Goal: Task Accomplishment & Management: Manage account settings

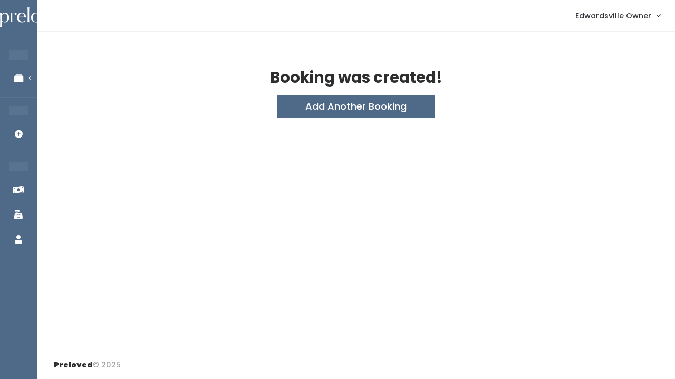
click at [217, 1] on nav "Edwardsville Owner My bookings Account settings Logout" at bounding box center [356, 16] width 638 height 32
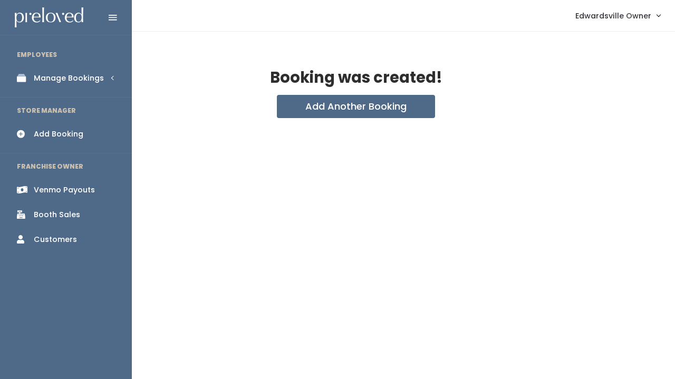
click at [36, 89] on link "Manage Bookings" at bounding box center [66, 78] width 132 height 24
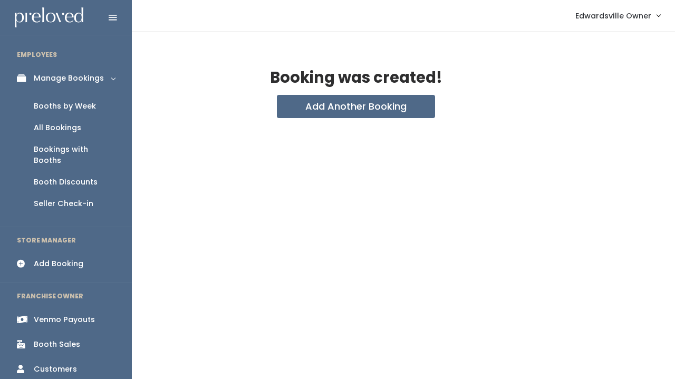
click at [59, 106] on div "Booths by Week" at bounding box center [65, 106] width 62 height 11
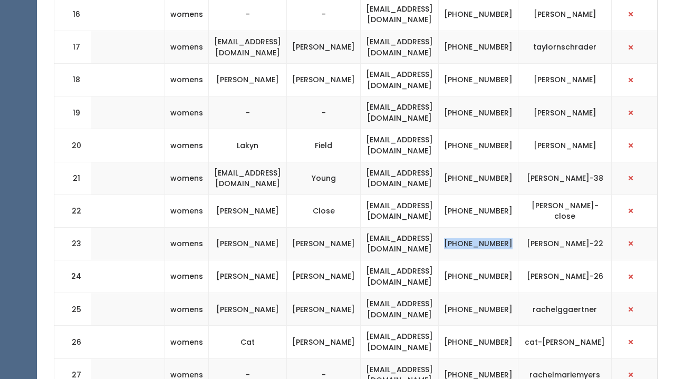
scroll to position [927, 0]
click at [637, 237] on button "button" at bounding box center [630, 244] width 14 height 14
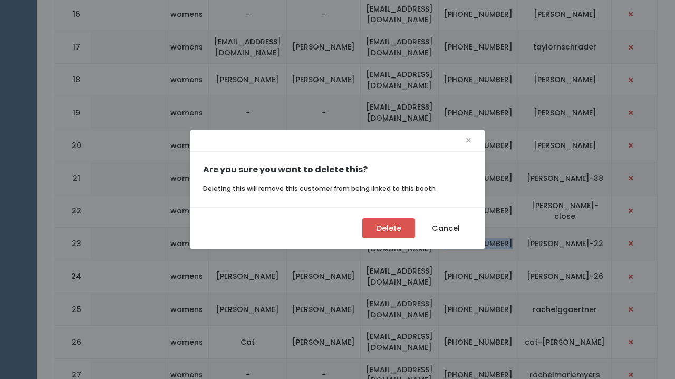
click at [383, 226] on button "Delete" at bounding box center [388, 228] width 53 height 20
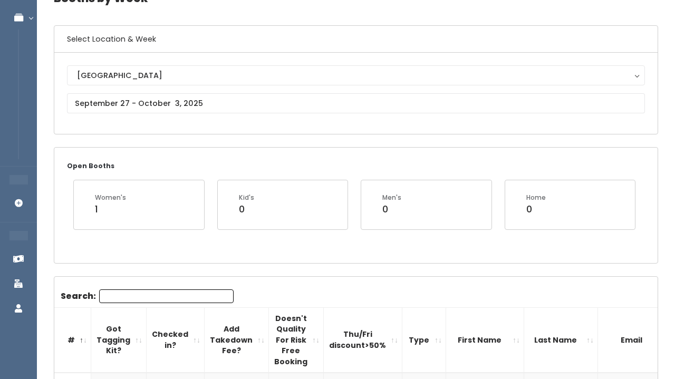
scroll to position [42, 0]
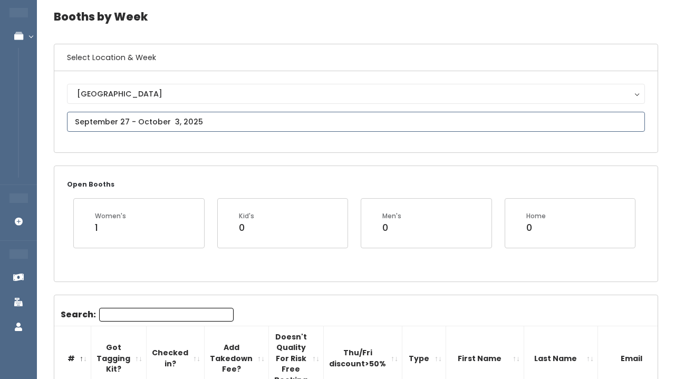
click at [205, 126] on input "text" at bounding box center [356, 122] width 578 height 20
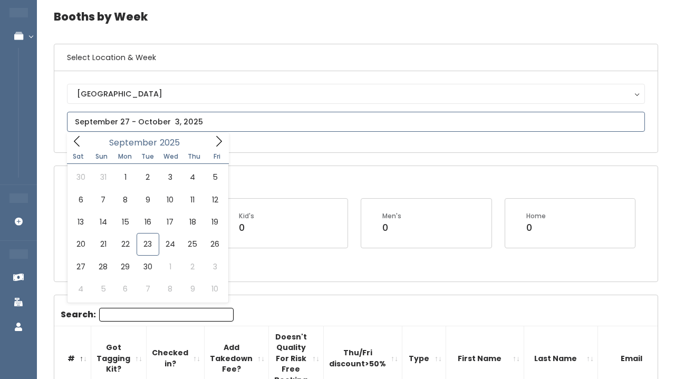
click at [215, 142] on icon at bounding box center [219, 141] width 12 height 12
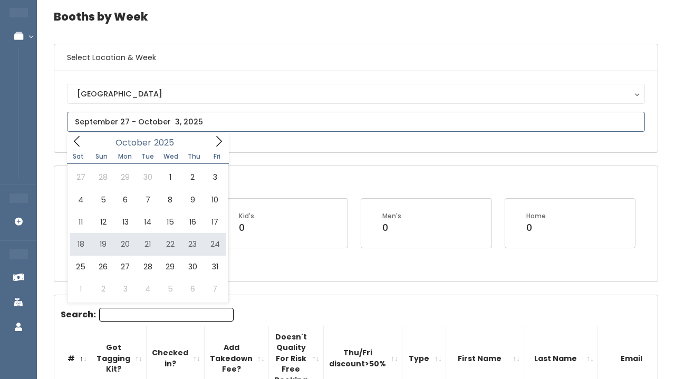
type input "October 18 to October 24"
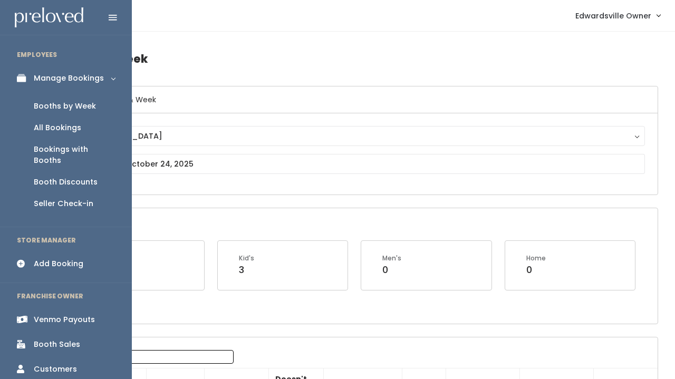
click at [55, 131] on div "All Bookings" at bounding box center [57, 127] width 47 height 11
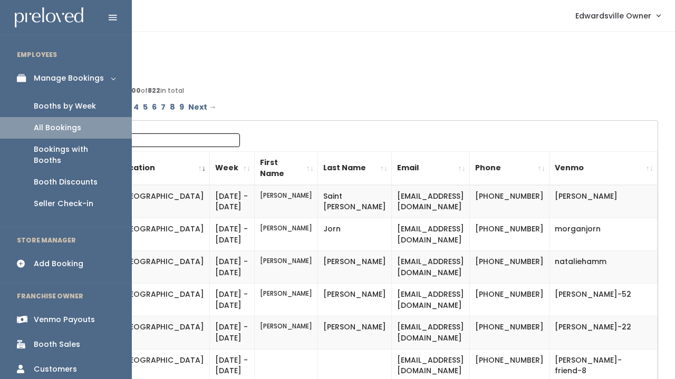
click at [66, 151] on div "Bookings with Booths" at bounding box center [74, 155] width 81 height 22
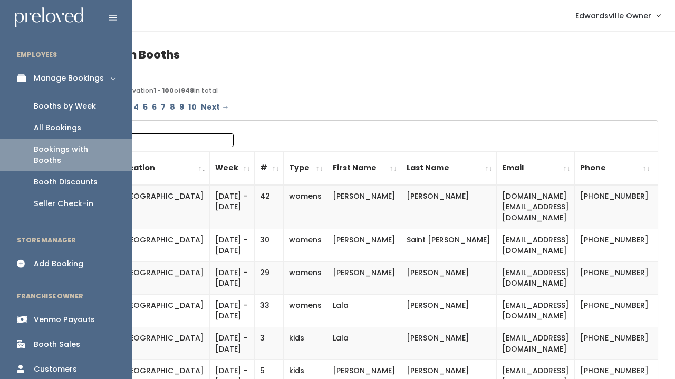
click at [43, 111] on link "Booths by Week" at bounding box center [66, 106] width 132 height 22
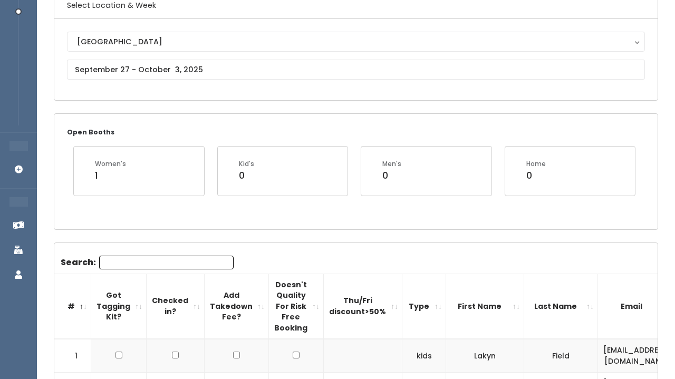
scroll to position [110, 0]
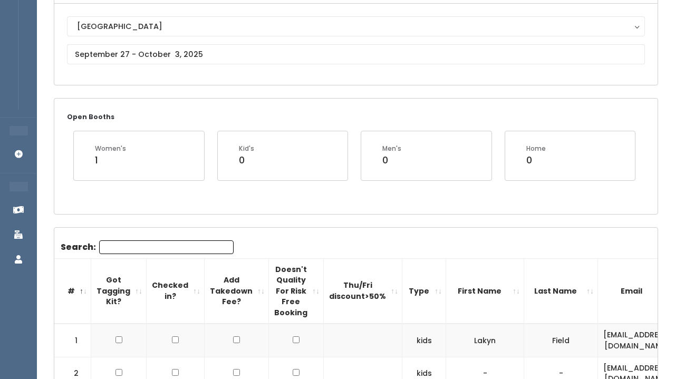
click at [106, 246] on input "Search:" at bounding box center [166, 247] width 134 height 14
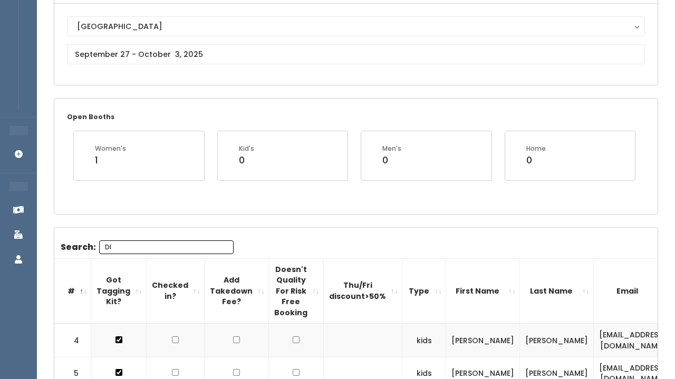
type input "D"
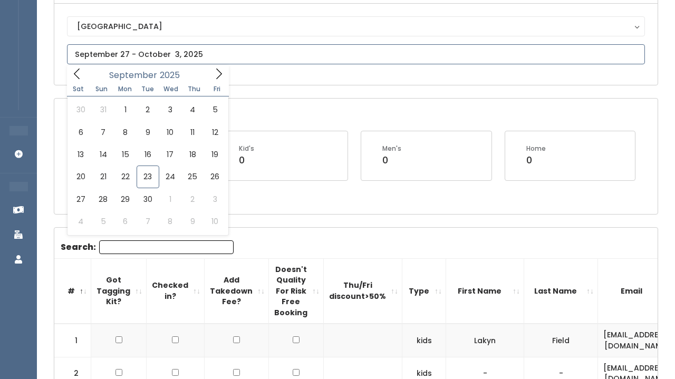
click at [89, 52] on input "text" at bounding box center [356, 54] width 578 height 20
type input "September 27 to October 3"
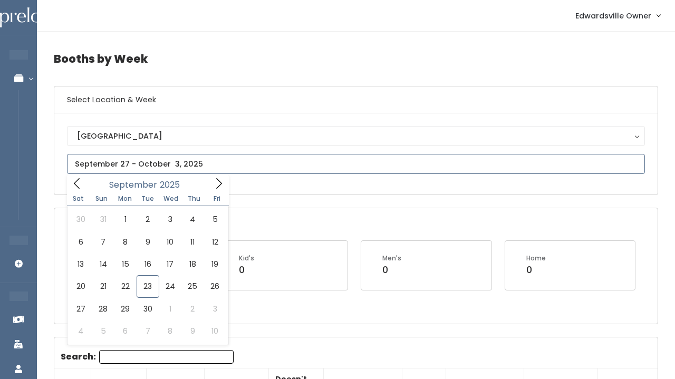
click at [131, 162] on input "text" at bounding box center [356, 164] width 578 height 20
click at [223, 188] on icon at bounding box center [219, 184] width 12 height 12
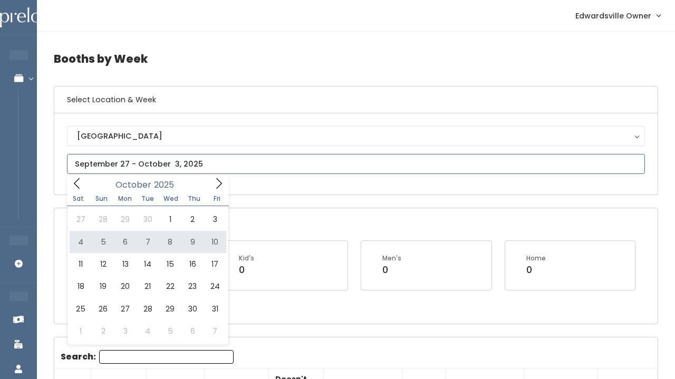
type input "October 4 to October 10"
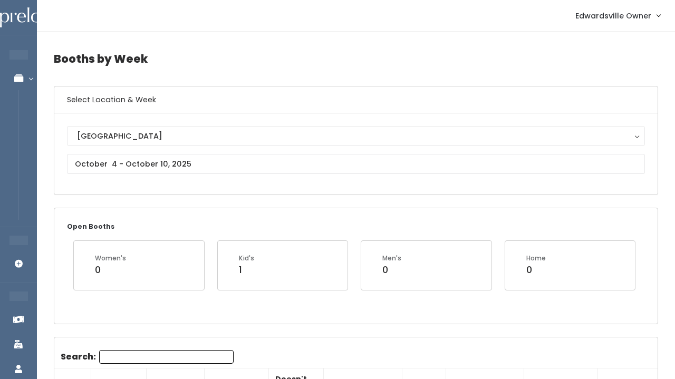
click at [129, 353] on input "Search:" at bounding box center [166, 357] width 134 height 14
type input "[PERSON_NAME]"
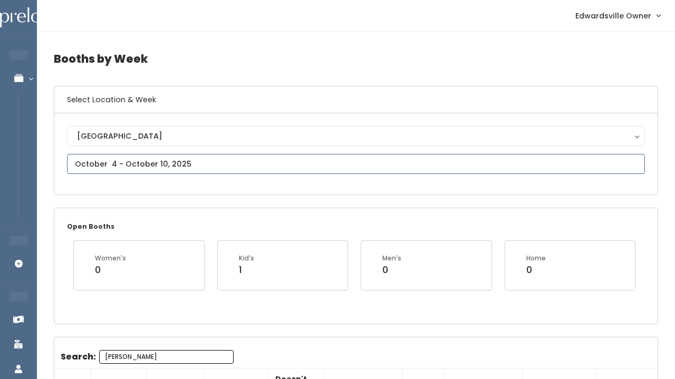
click at [201, 169] on input "text" at bounding box center [356, 164] width 578 height 20
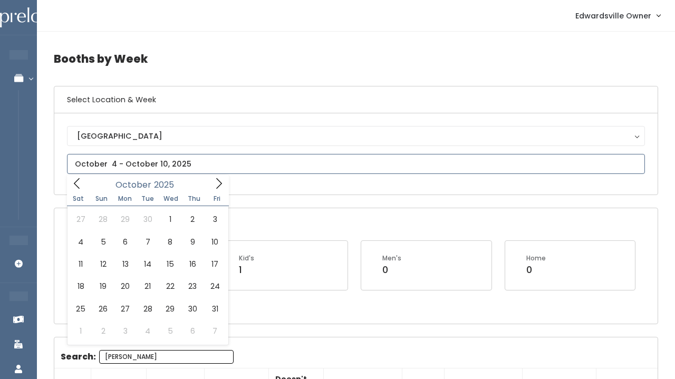
click at [215, 184] on icon at bounding box center [219, 184] width 12 height 12
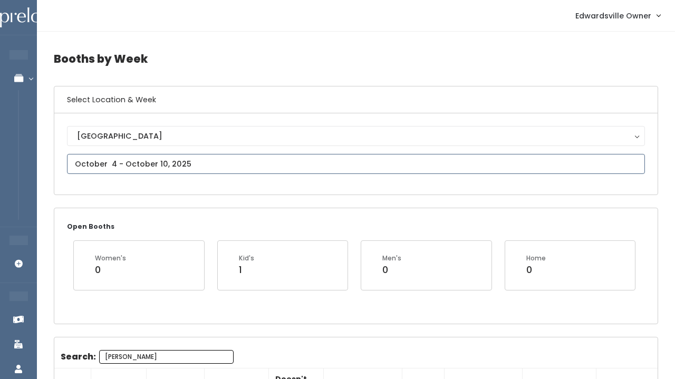
type input "[DATE] to [DATE]"
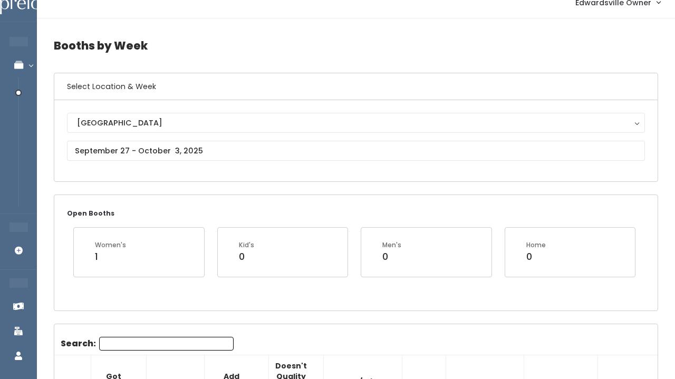
scroll to position [14, 0]
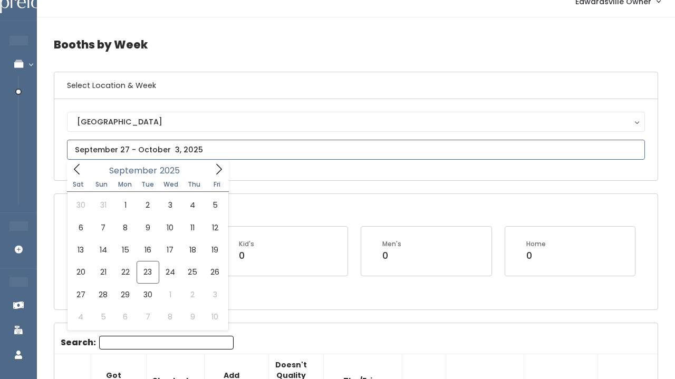
click at [112, 151] on input "text" at bounding box center [356, 150] width 578 height 20
click at [219, 171] on icon at bounding box center [219, 169] width 12 height 12
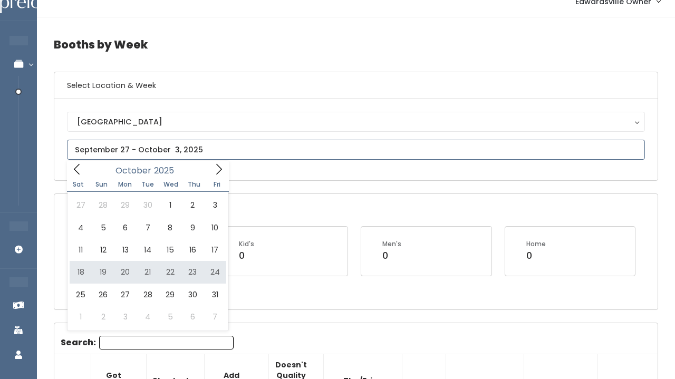
type input "October 18 to October 24"
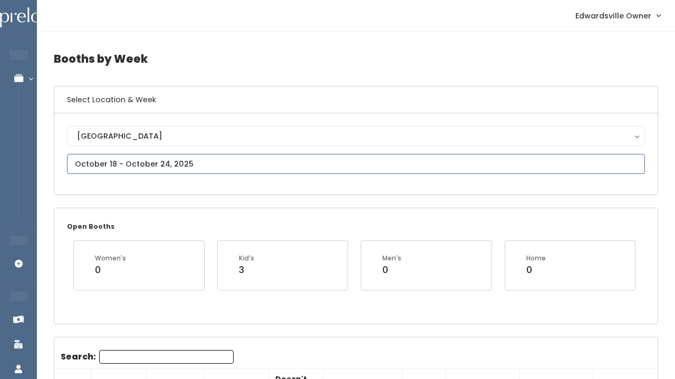
click at [114, 163] on input "text" at bounding box center [356, 164] width 578 height 20
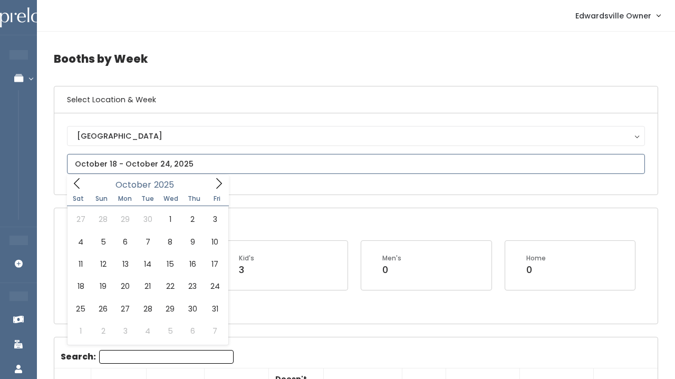
click at [216, 184] on icon at bounding box center [219, 184] width 12 height 12
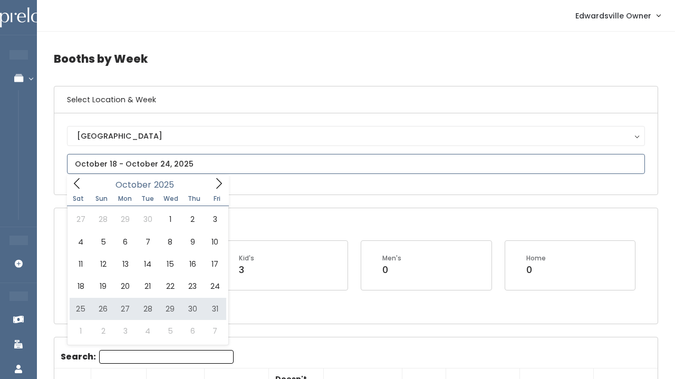
type input "October 25 to October 31"
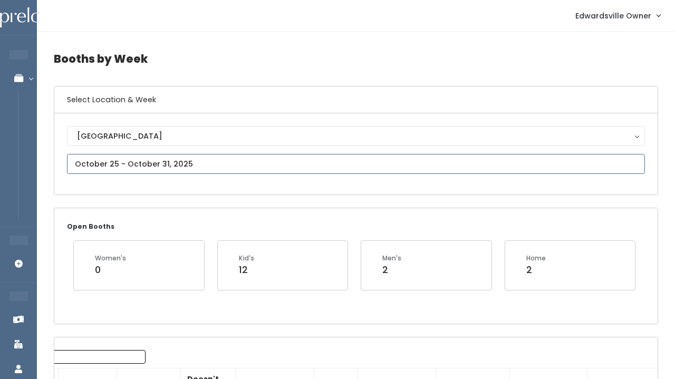
scroll to position [1, 0]
click at [259, 165] on input "text" at bounding box center [356, 163] width 578 height 20
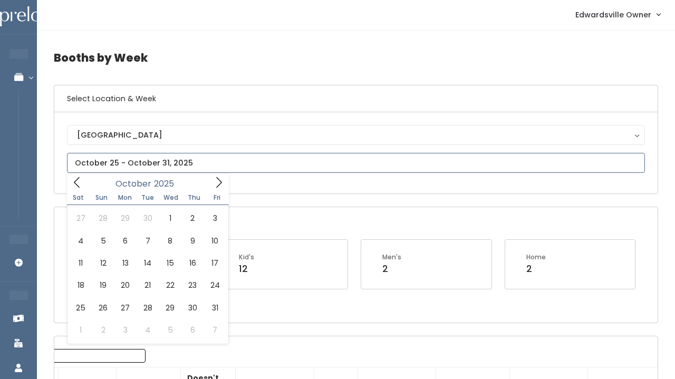
click at [211, 187] on span at bounding box center [219, 182] width 20 height 16
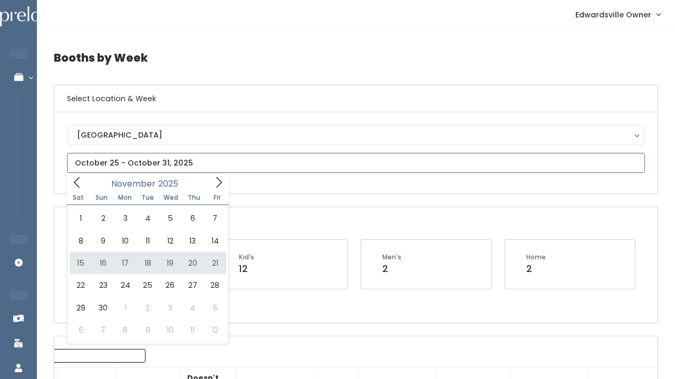
type input "[DATE] to [DATE]"
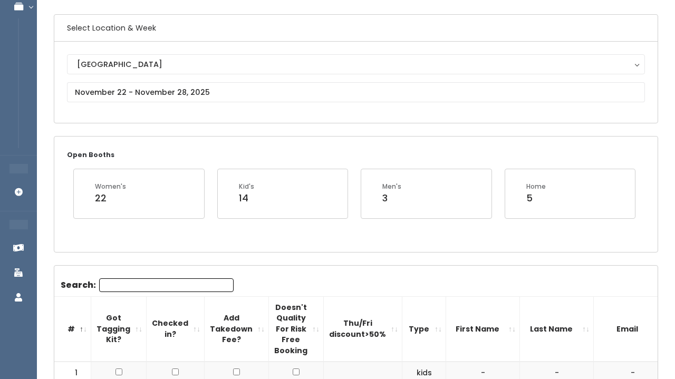
scroll to position [69, 0]
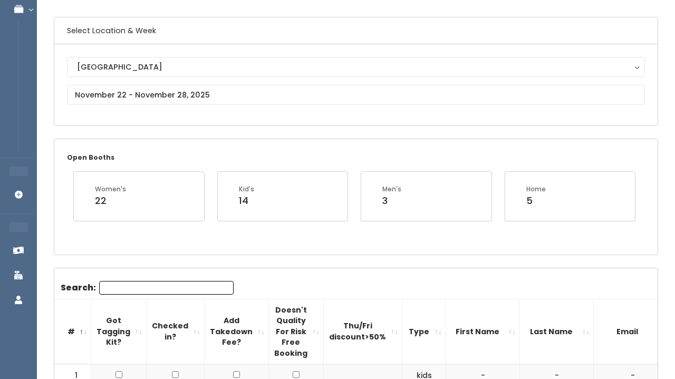
click at [144, 105] on div "Edwardsville Edwardsville" at bounding box center [356, 85] width 578 height 56
click at [144, 94] on input "text" at bounding box center [356, 95] width 578 height 20
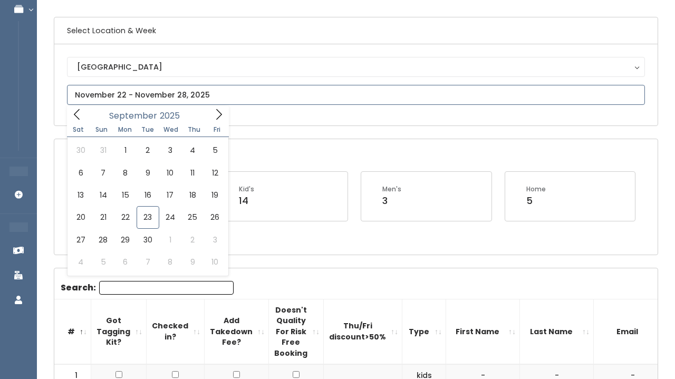
click at [224, 121] on span at bounding box center [219, 114] width 20 height 16
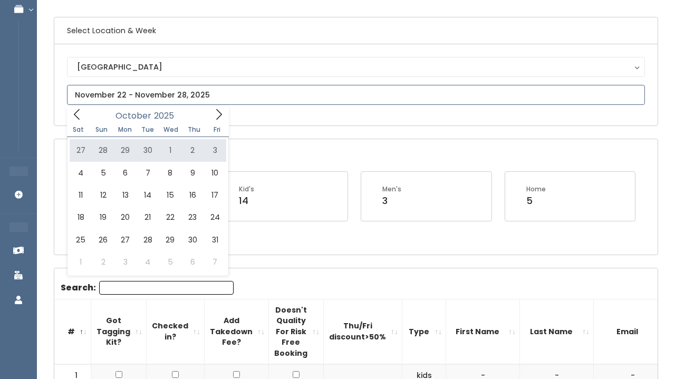
click at [216, 114] on icon at bounding box center [219, 115] width 12 height 12
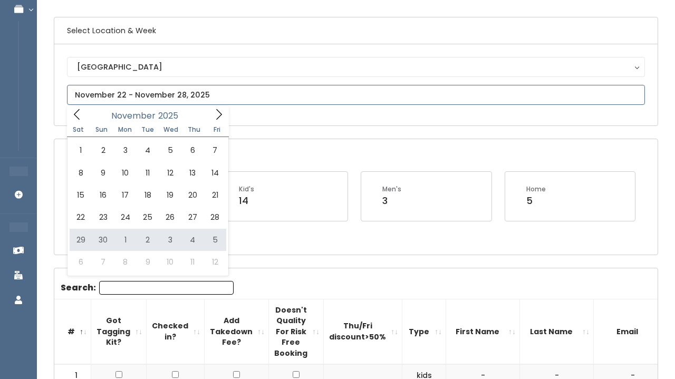
type input "November 29 to December 5"
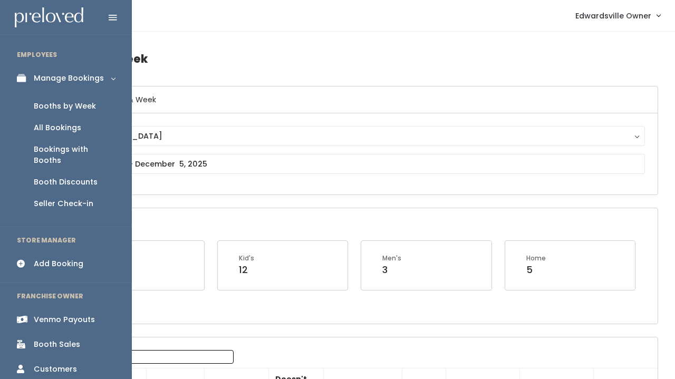
click at [59, 258] on div "Add Booking" at bounding box center [59, 263] width 50 height 11
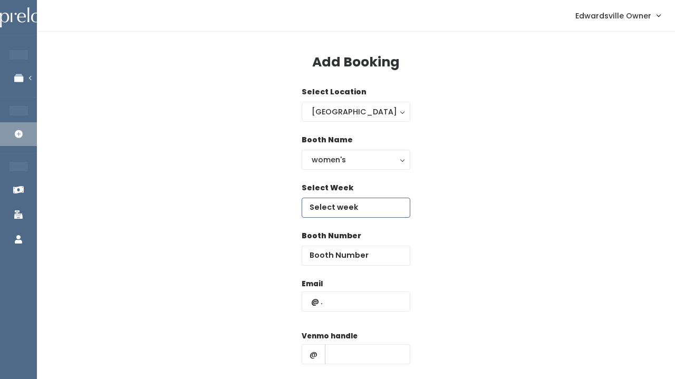
click at [332, 206] on input "text" at bounding box center [355, 208] width 109 height 20
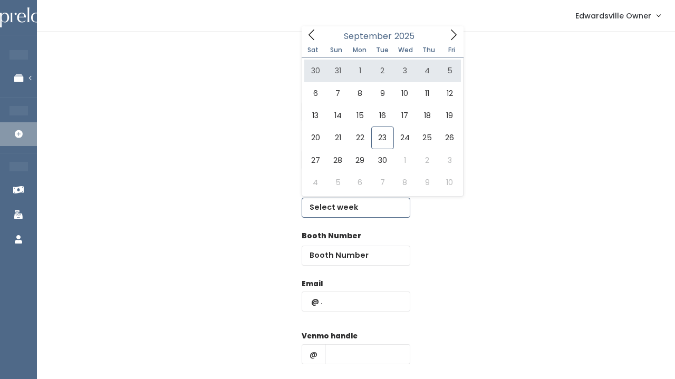
click at [446, 37] on span at bounding box center [453, 34] width 20 height 16
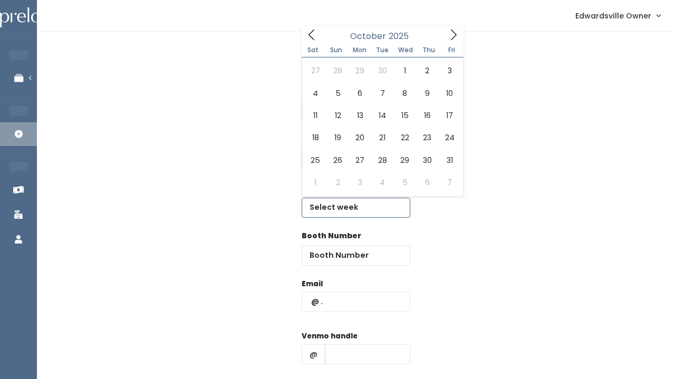
click at [446, 37] on span at bounding box center [453, 34] width 20 height 16
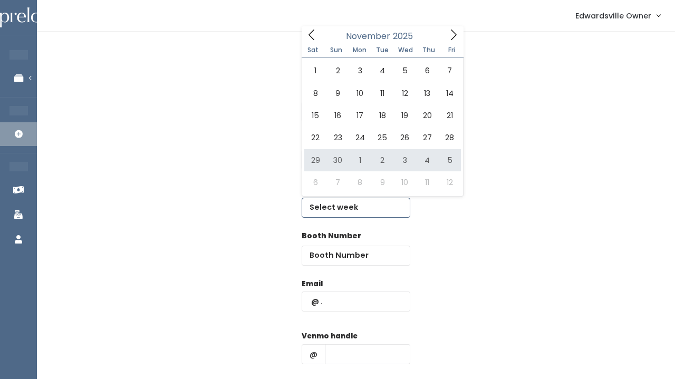
type input "November 29 to December 5"
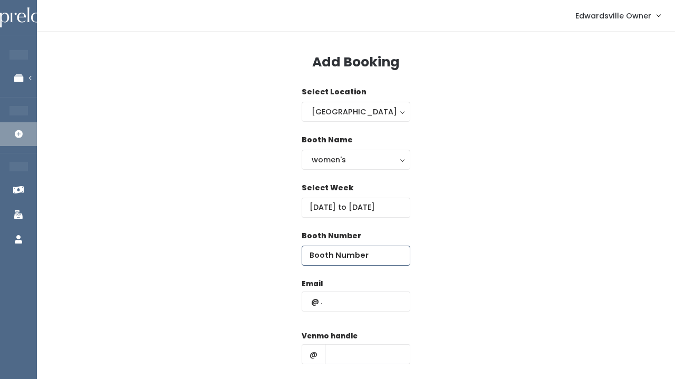
click at [333, 255] on input "number" at bounding box center [355, 256] width 109 height 20
type input "18"
paste input "mccannstacym@gmail.com"
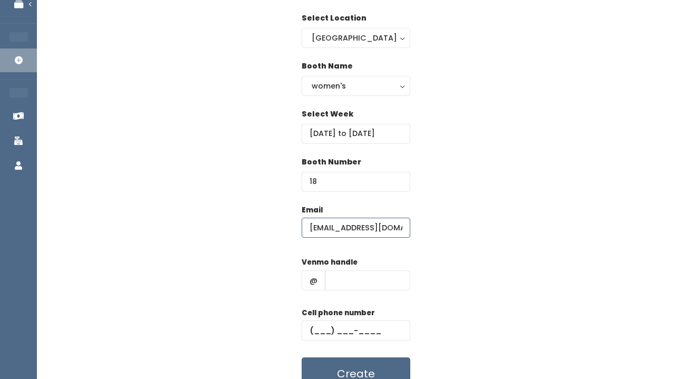
scroll to position [73, 0]
type input "mccannstacym@gmail.com"
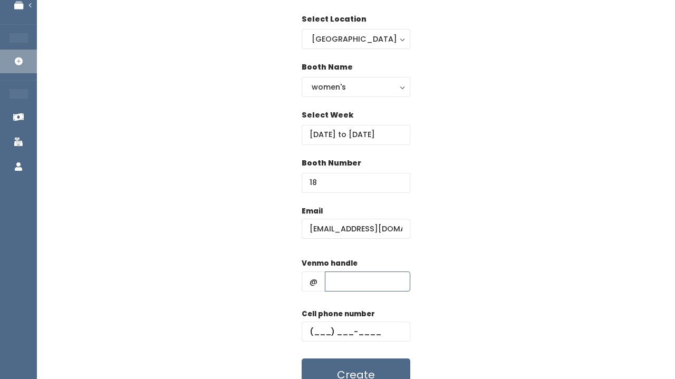
click at [346, 285] on input "text" at bounding box center [367, 281] width 85 height 20
paste input "stacy-mccann-3"
type input "stacy-mccann-3"
click at [315, 342] on div "Cell phone number" at bounding box center [355, 329] width 109 height 42
paste input "(586) 713-8696"
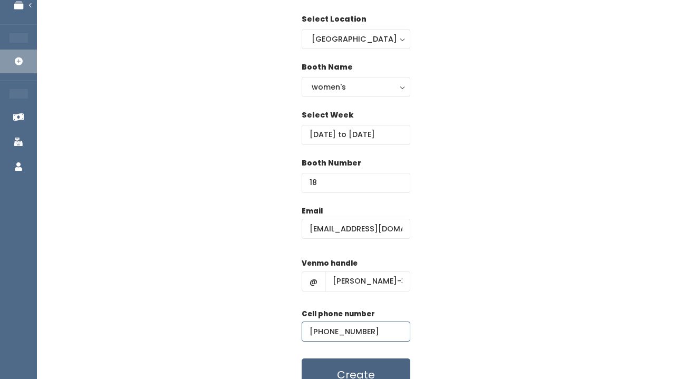
type input "(586) 713-8696"
click at [359, 372] on button "Create" at bounding box center [355, 374] width 109 height 33
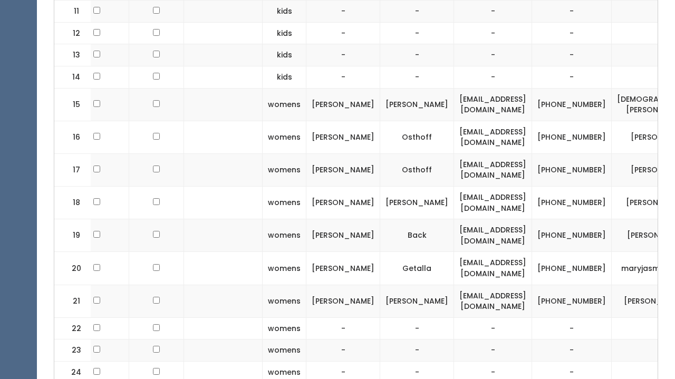
scroll to position [0, 155]
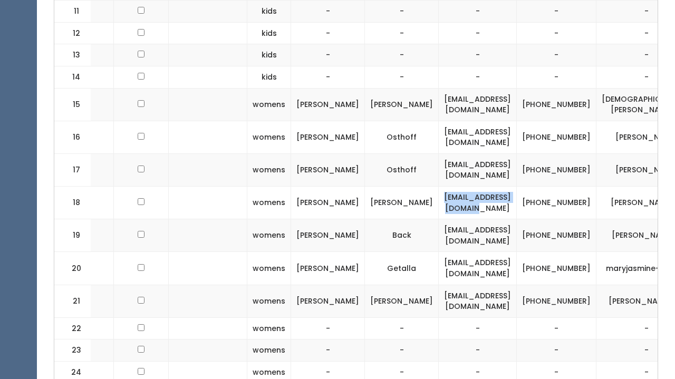
drag, startPoint x: 498, startPoint y: 194, endPoint x: 376, endPoint y: 188, distance: 121.9
click at [439, 188] on td "[EMAIL_ADDRESS][DOMAIN_NAME]" at bounding box center [478, 203] width 78 height 33
copy td "[EMAIL_ADDRESS][DOMAIN_NAME]"
drag, startPoint x: 638, startPoint y: 194, endPoint x: 569, endPoint y: 193, distance: 69.1
click at [596, 193] on td "stacy-mccann-3" at bounding box center [646, 203] width 101 height 33
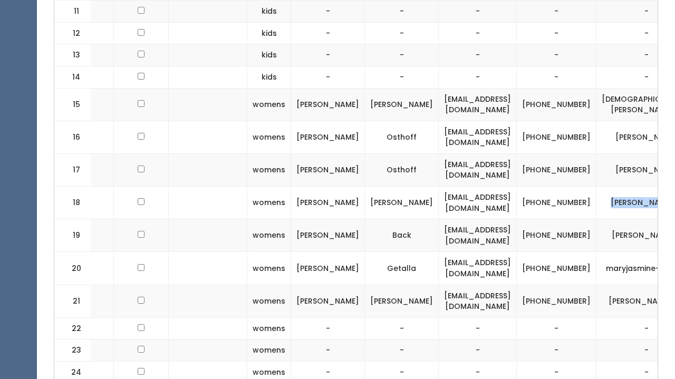
copy td "stacy-mccann-3"
drag, startPoint x: 513, startPoint y: 189, endPoint x: 550, endPoint y: 201, distance: 38.2
click at [550, 201] on td "[PHONE_NUMBER]" at bounding box center [557, 203] width 80 height 33
copy td "[PHONE_NUMBER]"
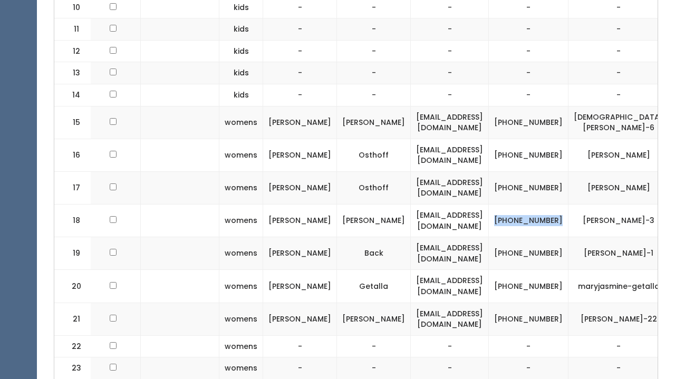
scroll to position [0, 182]
click at [674, 214] on button "button" at bounding box center [688, 221] width 14 height 14
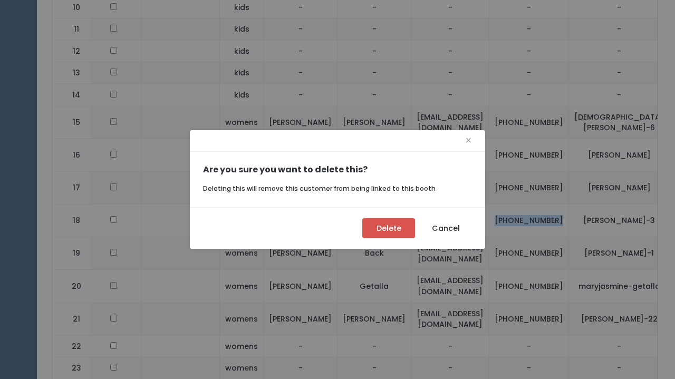
click at [403, 233] on button "Delete" at bounding box center [388, 228] width 53 height 20
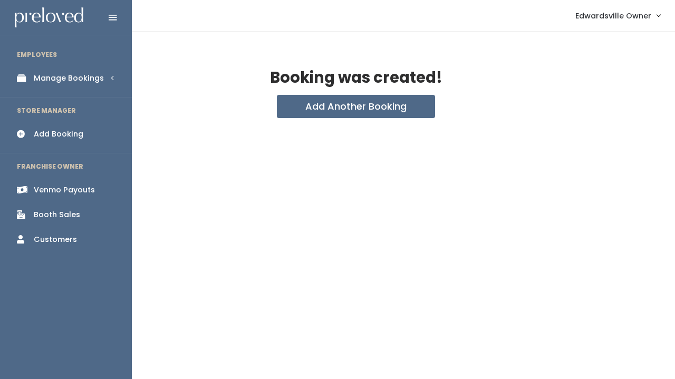
click at [56, 69] on link "Manage Bookings" at bounding box center [66, 78] width 132 height 24
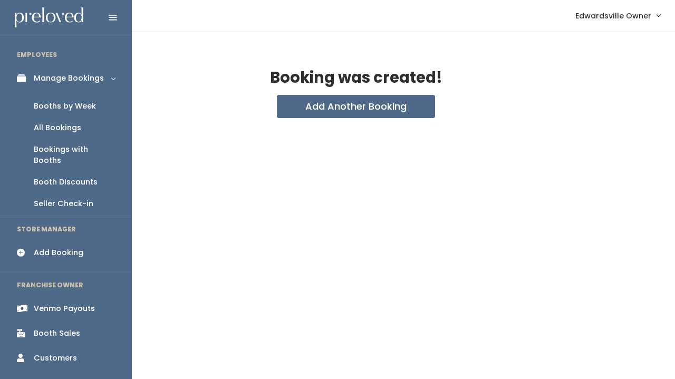
click at [56, 73] on div "Manage Bookings" at bounding box center [69, 78] width 70 height 11
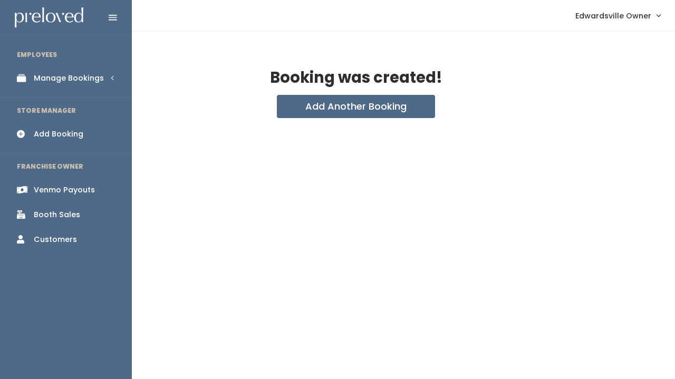
click at [56, 73] on div "Manage Bookings" at bounding box center [69, 78] width 70 height 11
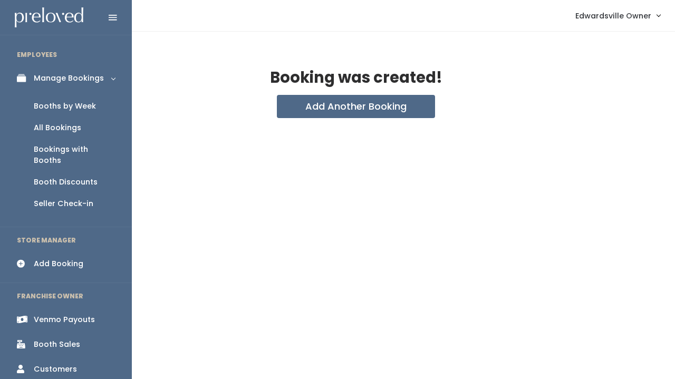
click at [57, 123] on div "All Bookings" at bounding box center [57, 127] width 47 height 11
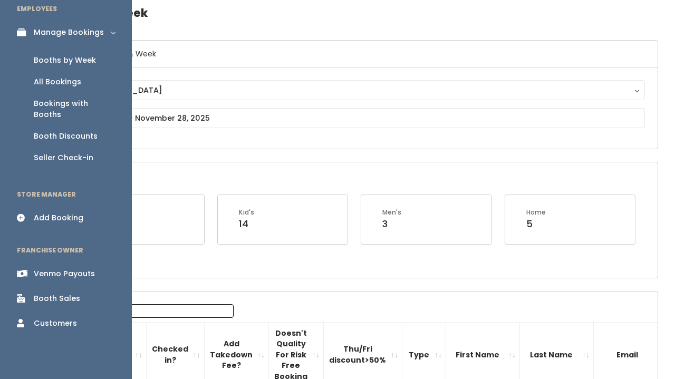
scroll to position [51, 0]
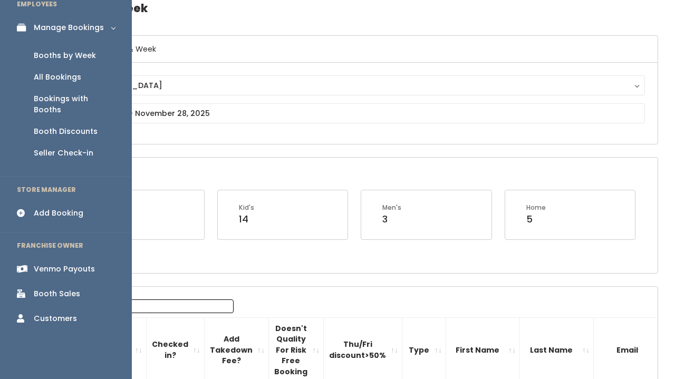
click at [72, 288] on div "Booth Sales" at bounding box center [57, 293] width 46 height 11
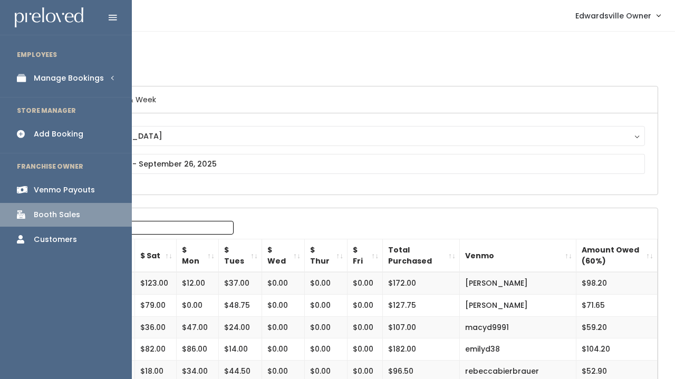
click at [63, 84] on link "Manage Bookings" at bounding box center [66, 78] width 132 height 24
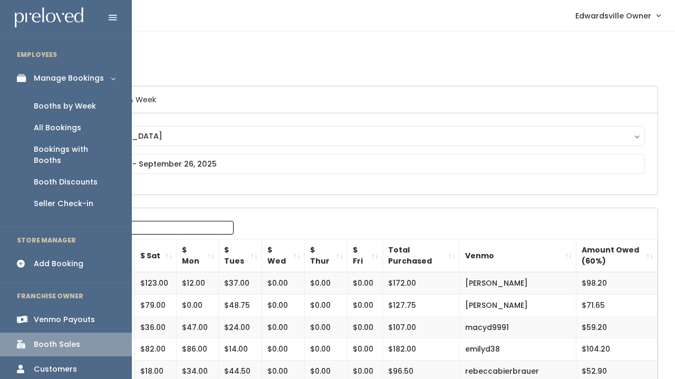
click at [72, 177] on div "Booth Discounts" at bounding box center [66, 182] width 64 height 11
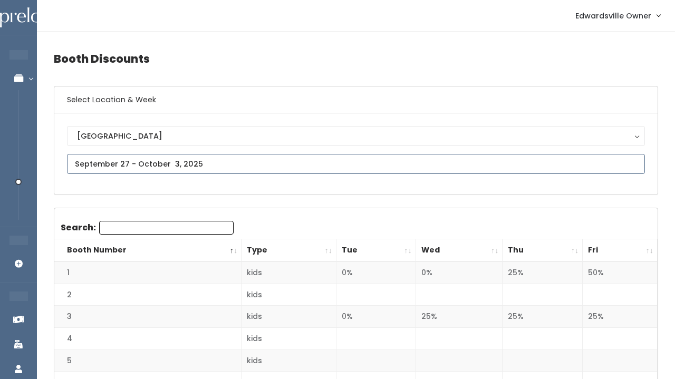
click at [82, 173] on input "text" at bounding box center [356, 164] width 578 height 20
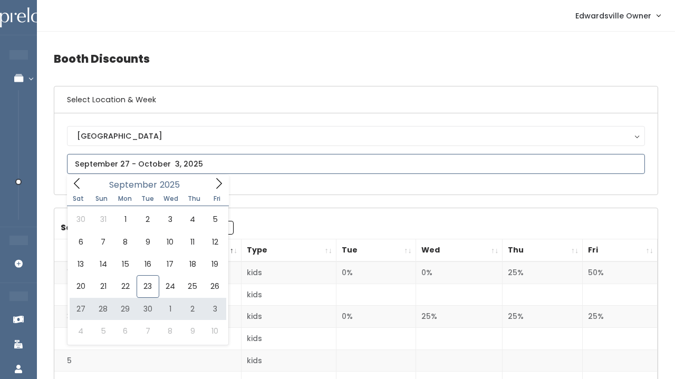
type input "[DATE] to [DATE]"
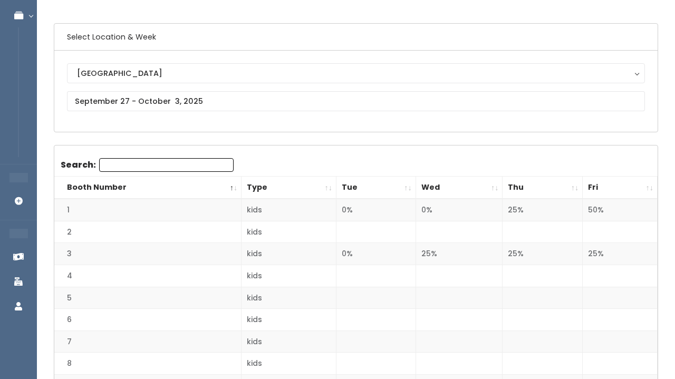
scroll to position [103, 0]
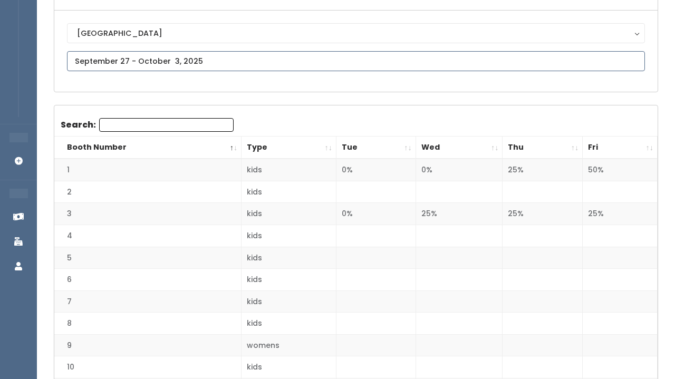
click at [81, 51] on input "text" at bounding box center [356, 61] width 578 height 20
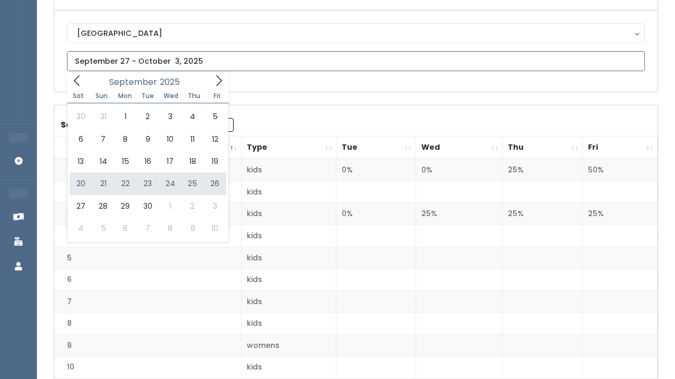
type input "[DATE] to [DATE]"
